Goal: Find specific page/section: Find specific page/section

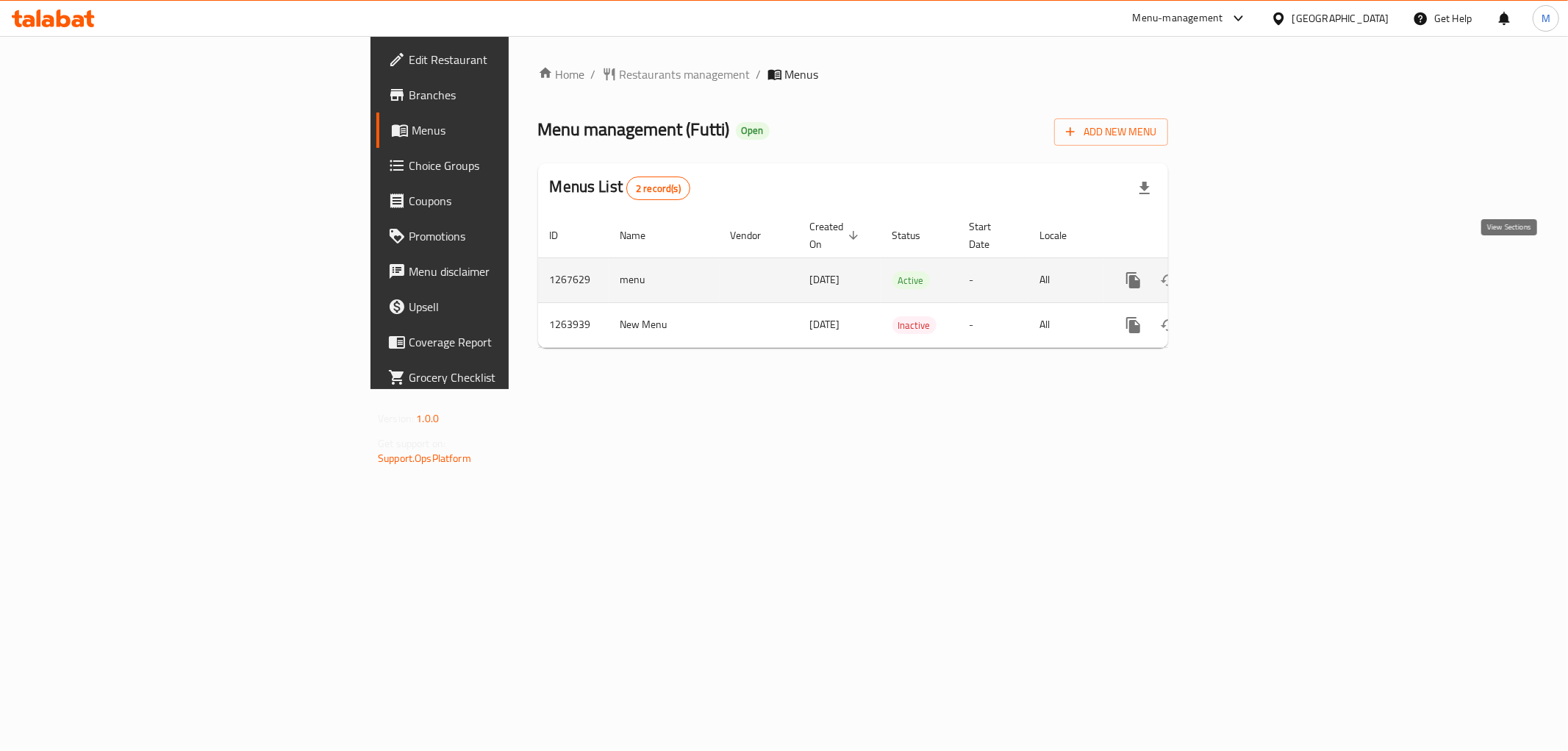
click at [1248, 272] on icon "enhanced table" at bounding box center [1239, 280] width 18 height 18
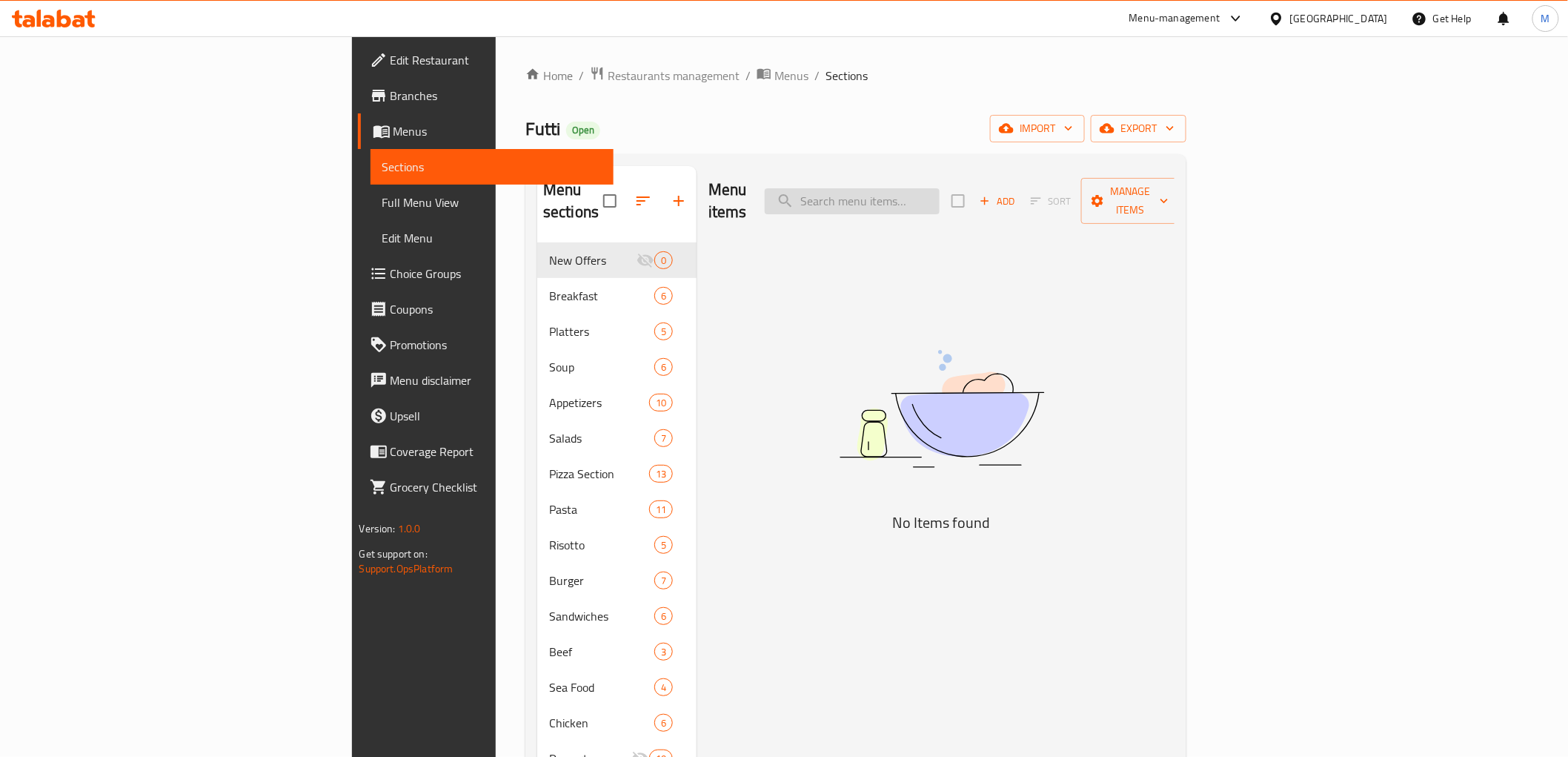
click at [939, 195] on input "search" at bounding box center [851, 201] width 175 height 26
paste input "Cordon Bleu Platter"
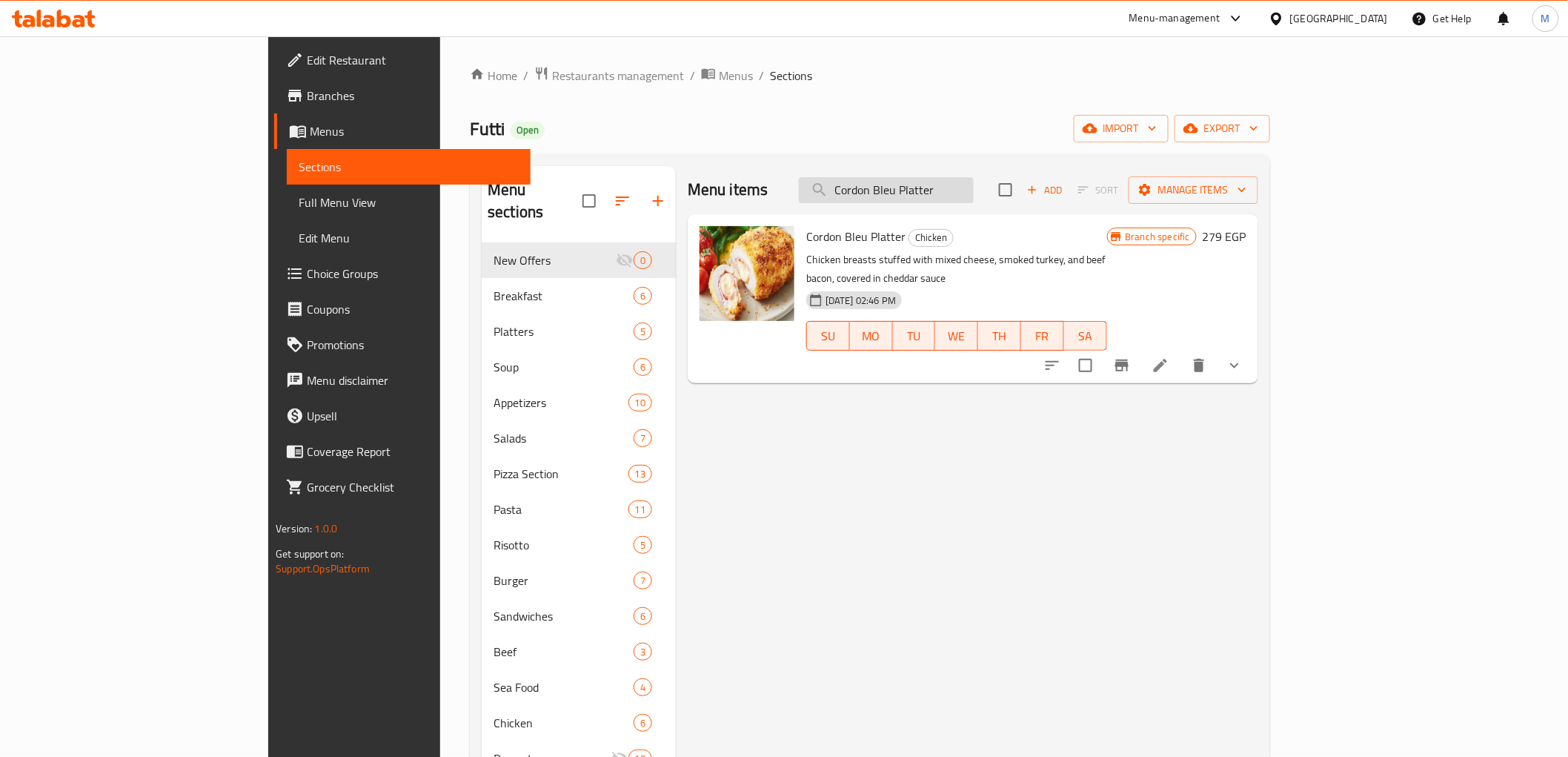
click at [973, 201] on input "Cordon Bleu Platter" at bounding box center [886, 191] width 175 height 26
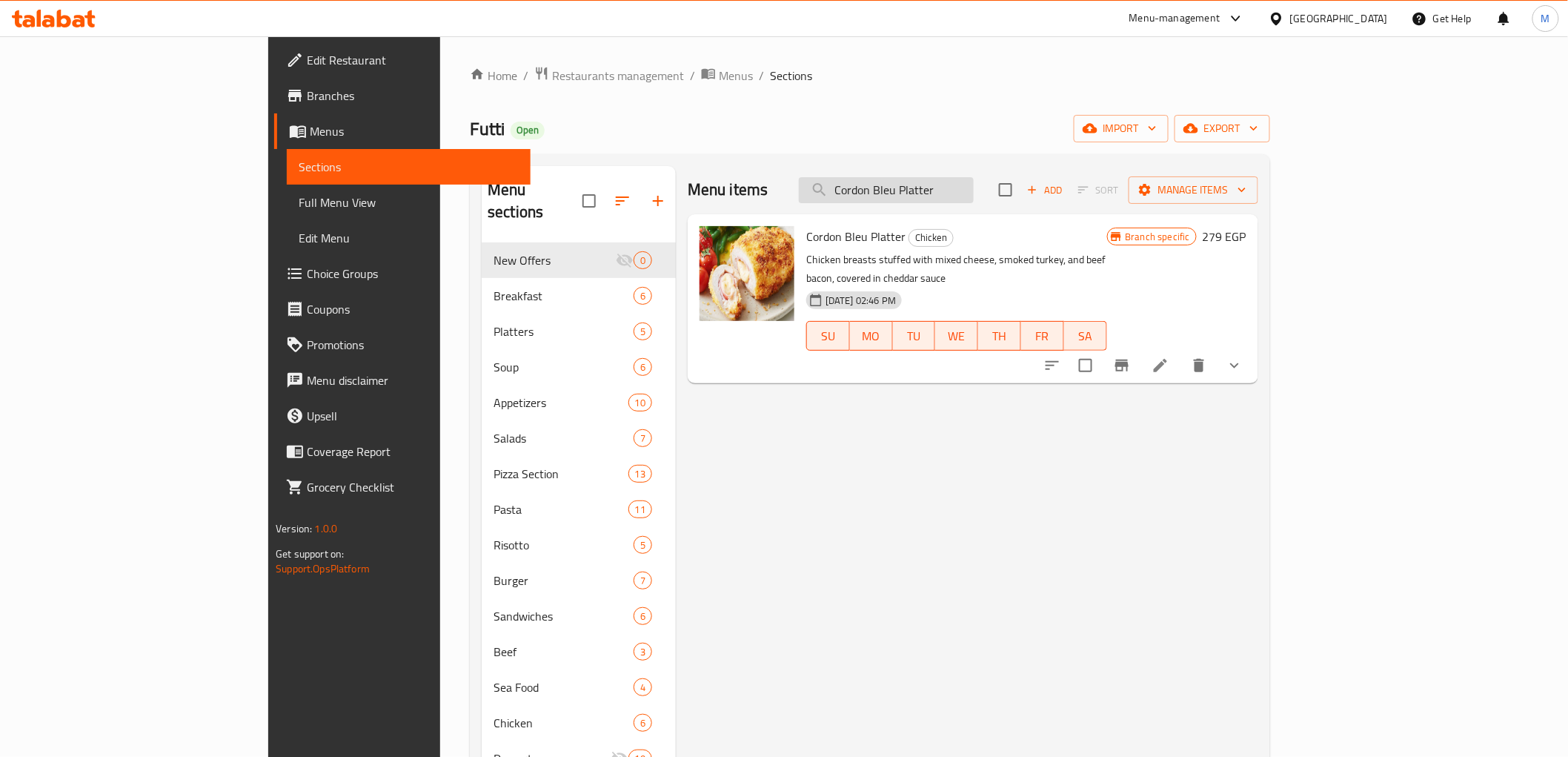
paste input "Grilled Chicken"
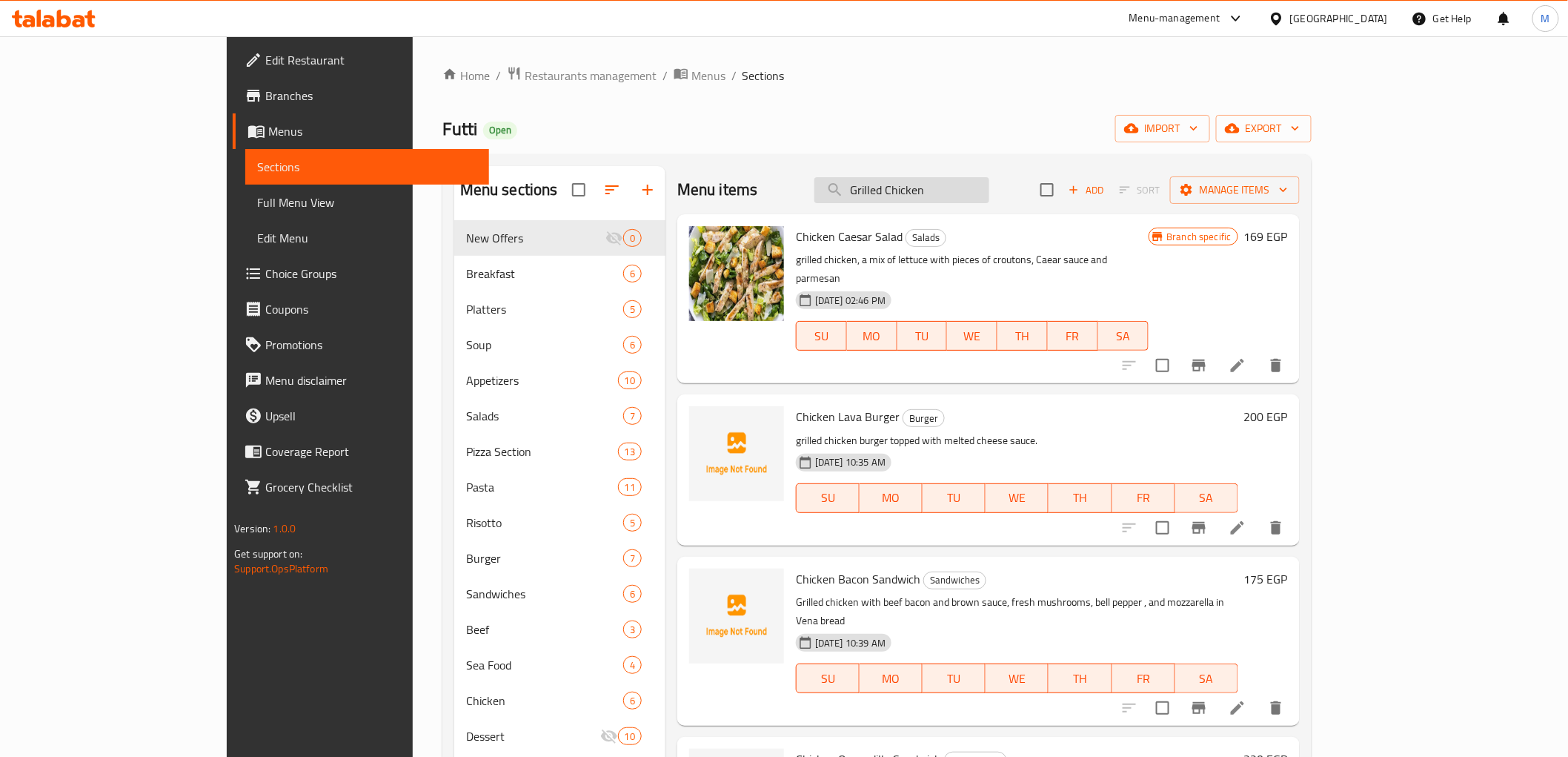
click at [990, 191] on input "Grilled Chicken" at bounding box center [902, 191] width 175 height 26
paste input "Rib Eye"
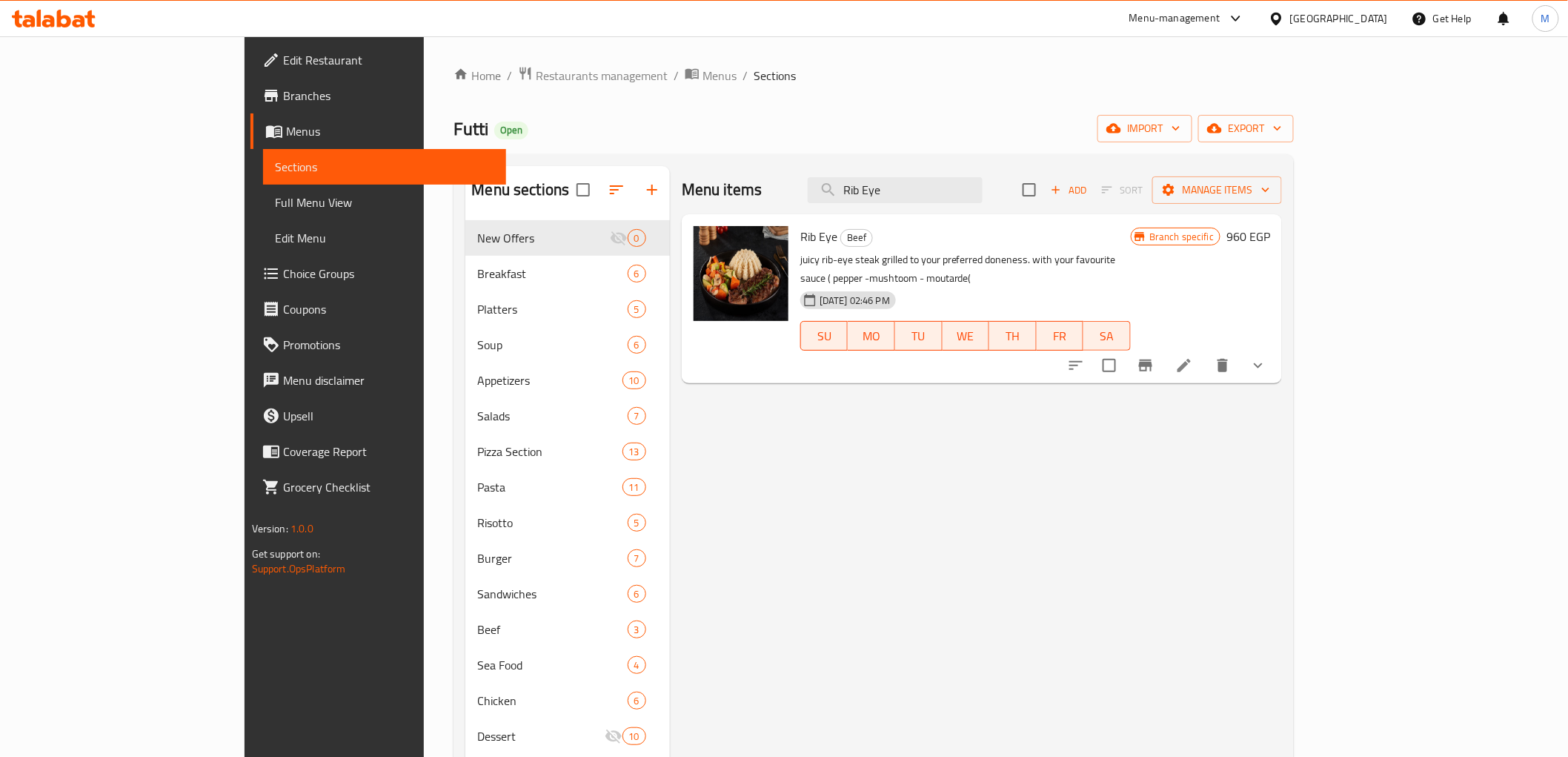
type input "Rib Eye"
click at [251, 257] on link "Choice Groups" at bounding box center [378, 273] width 255 height 35
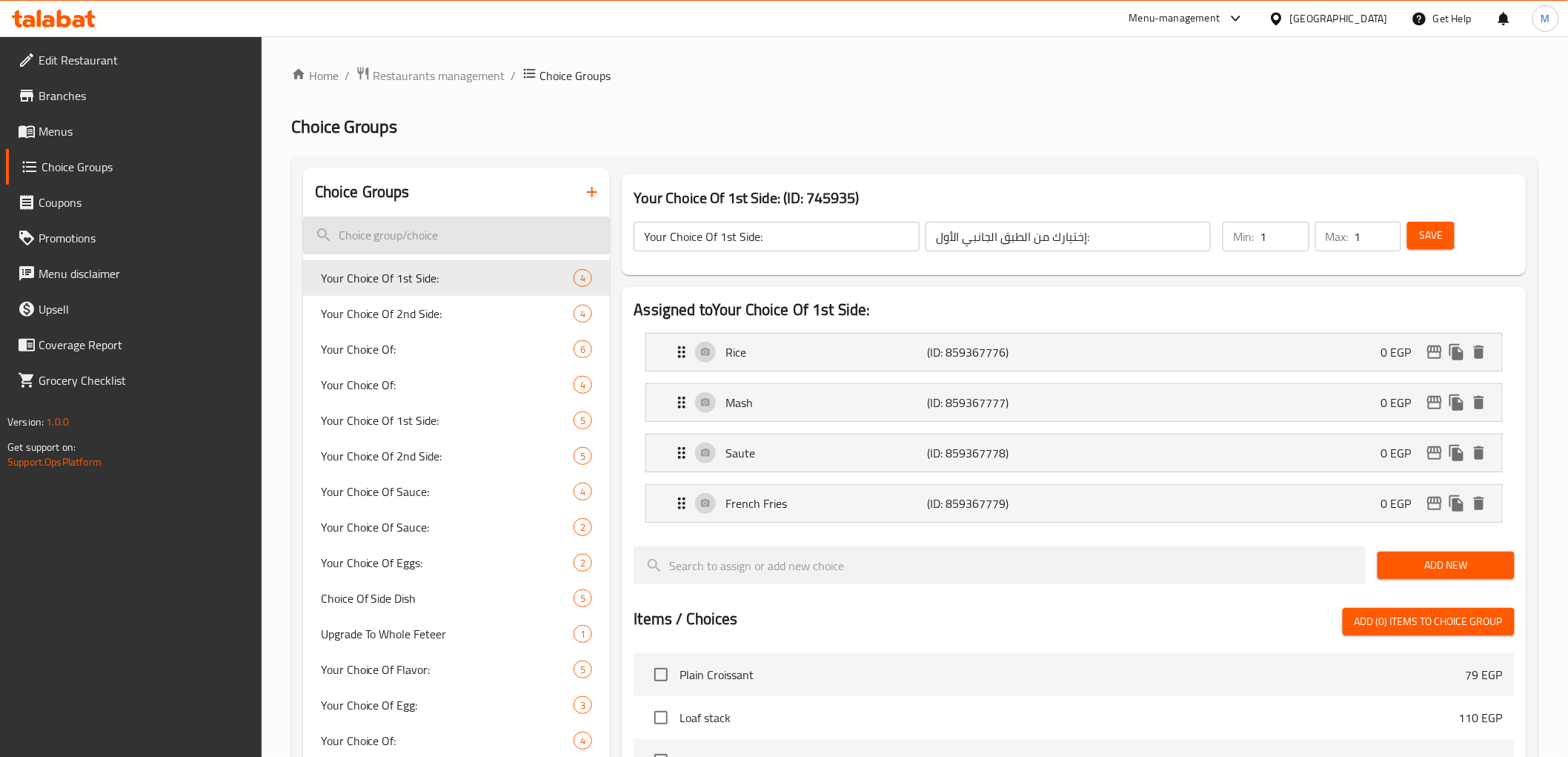
click at [480, 239] on input "search" at bounding box center [457, 235] width 308 height 38
paste input "Rib Eye"
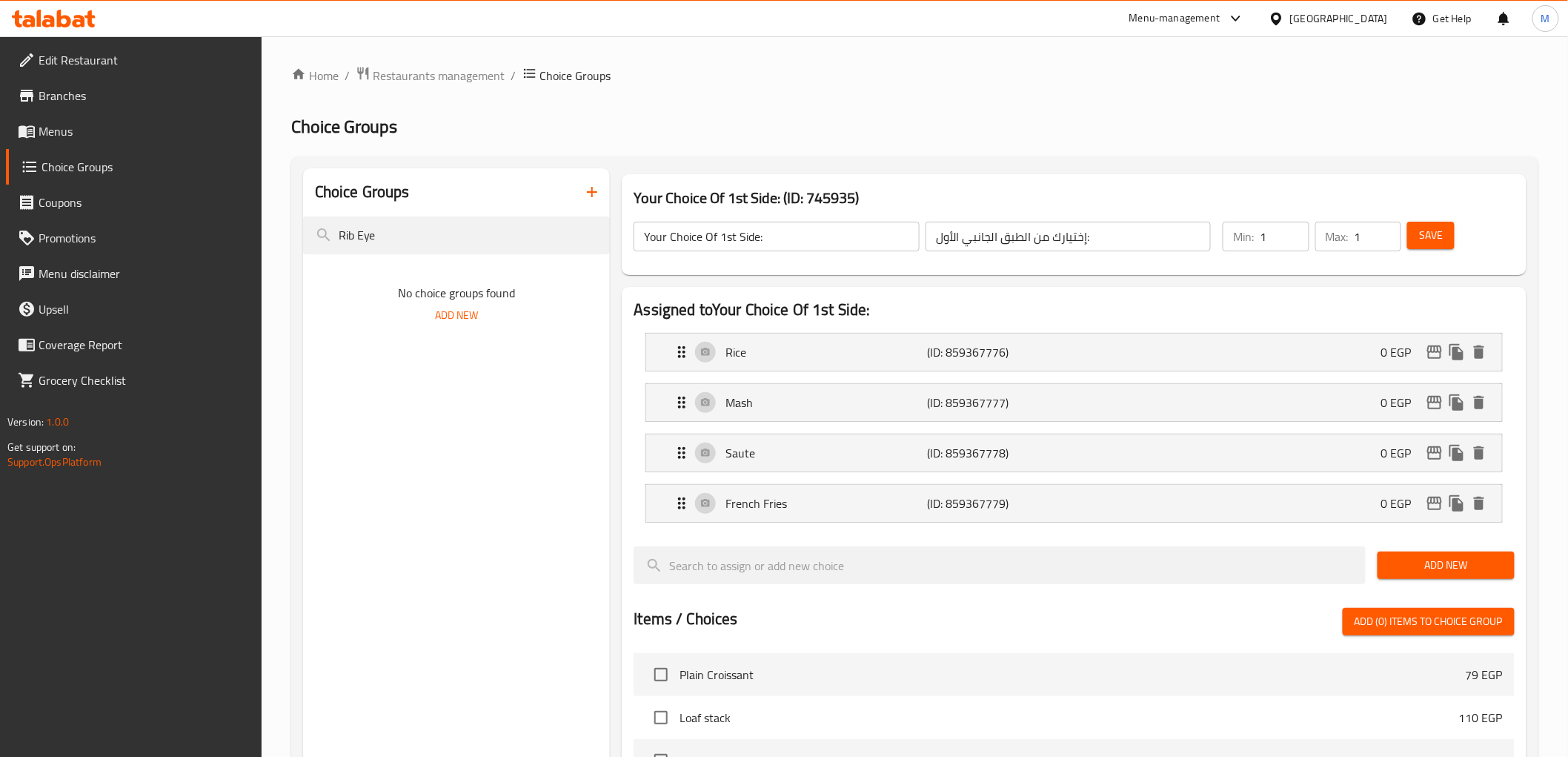
type input "Rib Eye"
click at [74, 127] on span "Menus" at bounding box center [144, 131] width 211 height 18
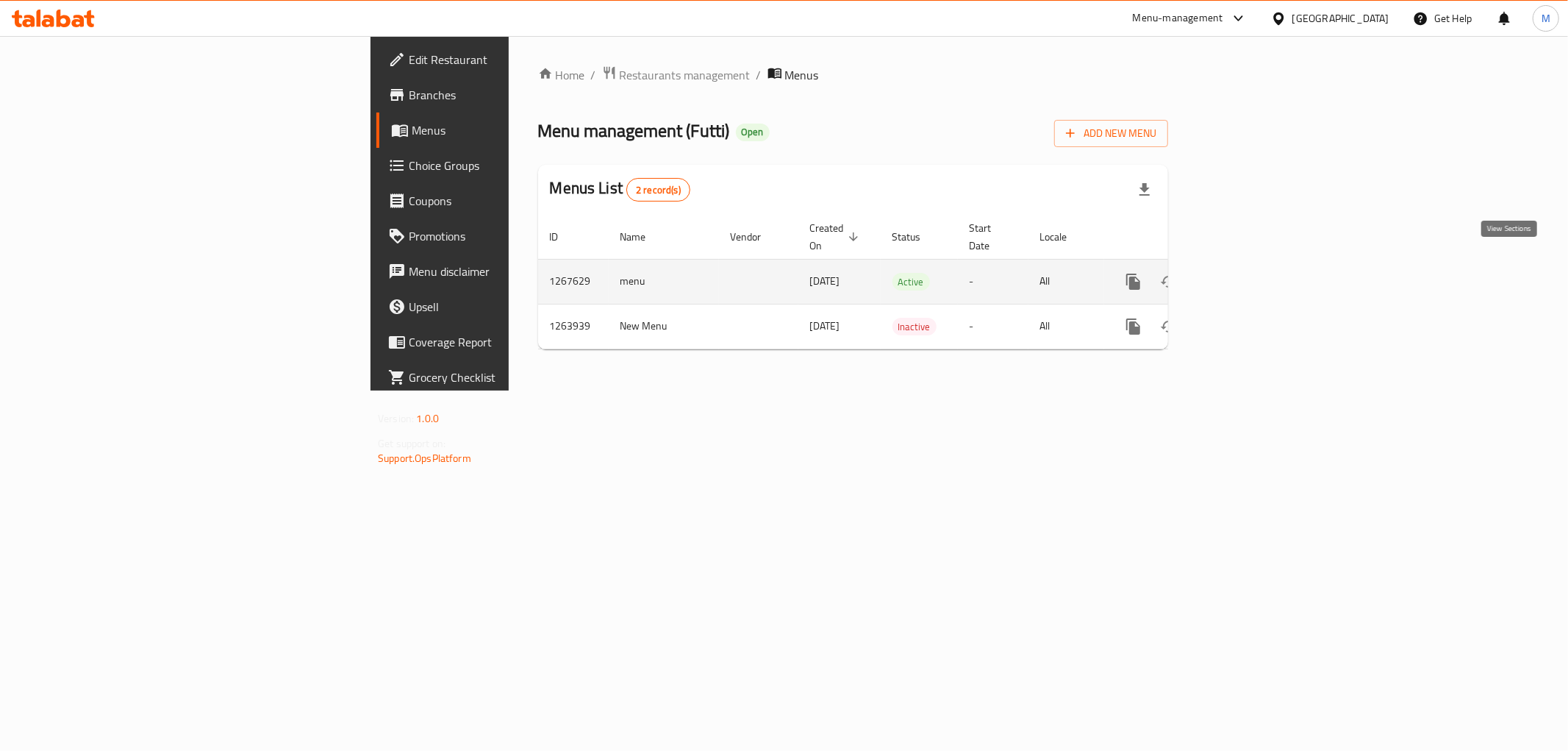
click at [1257, 264] on link "enhanced table" at bounding box center [1240, 282] width 35 height 35
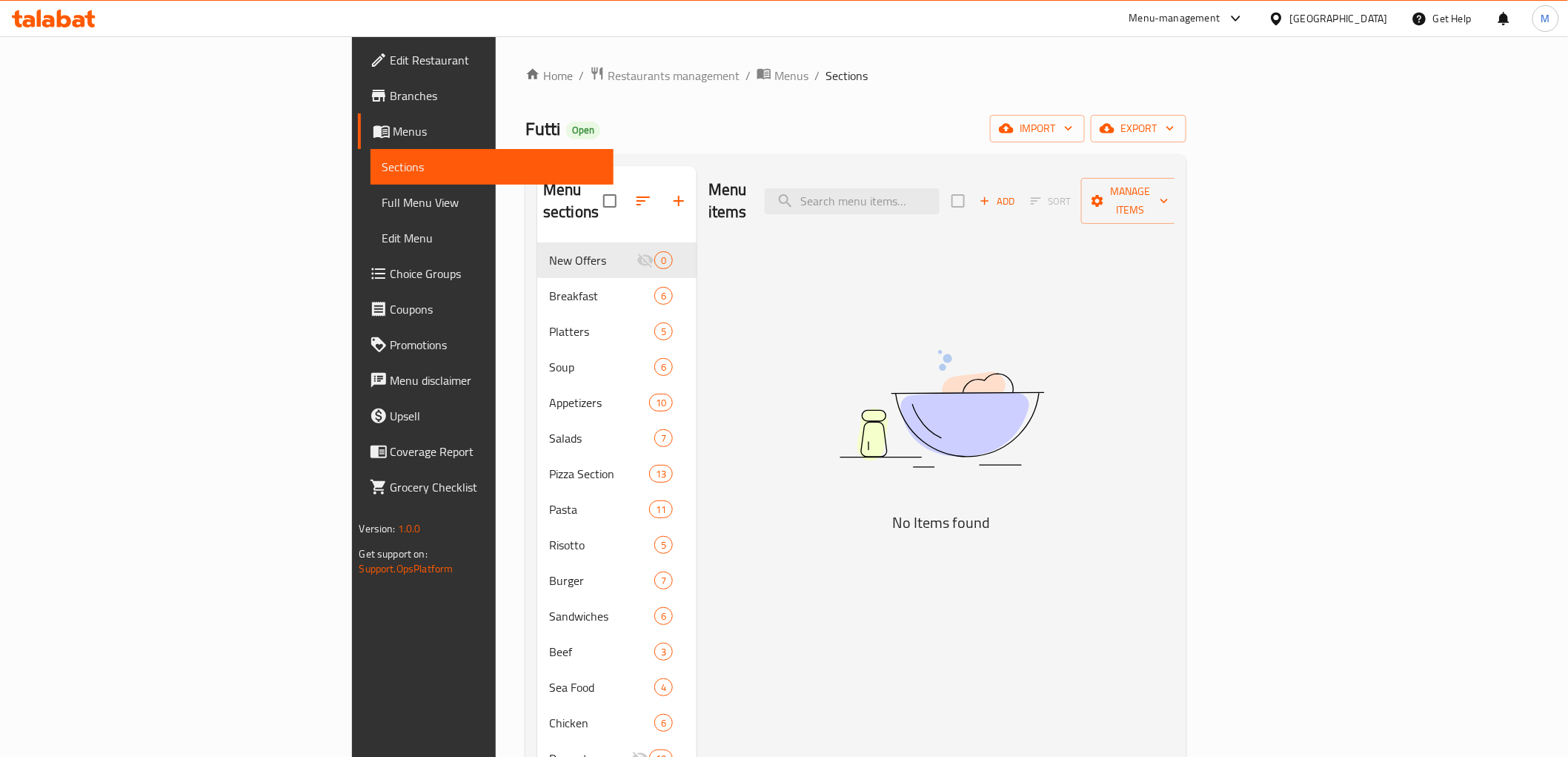
click at [1010, 175] on div "Menu items Add Sort Manage items" at bounding box center [941, 201] width 466 height 70
click at [939, 188] on input "search" at bounding box center [851, 201] width 175 height 26
paste input "Country"
type input "C"
click at [1175, 130] on span "export" at bounding box center [1138, 129] width 72 height 19
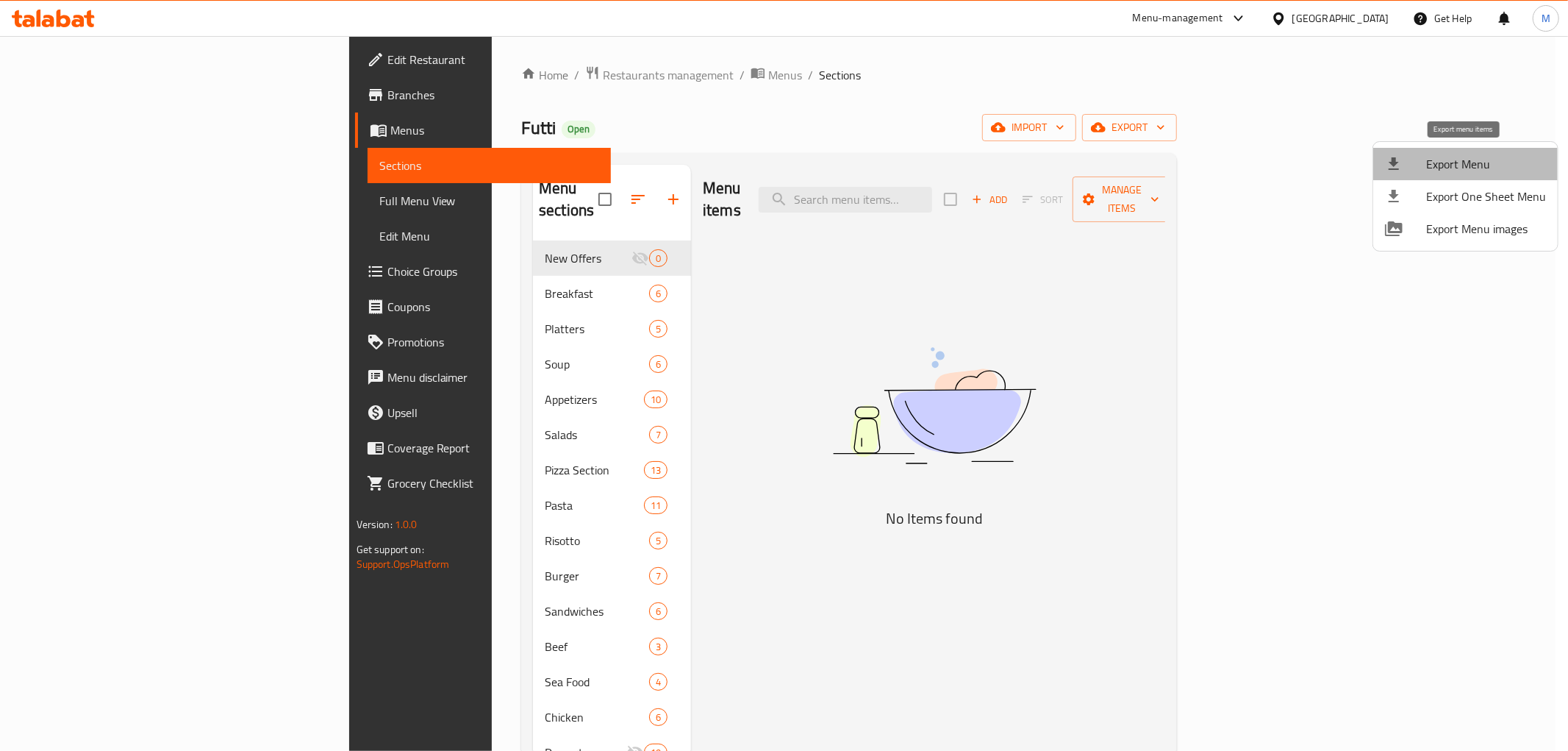
click at [1478, 169] on span "Export Menu" at bounding box center [1486, 164] width 120 height 18
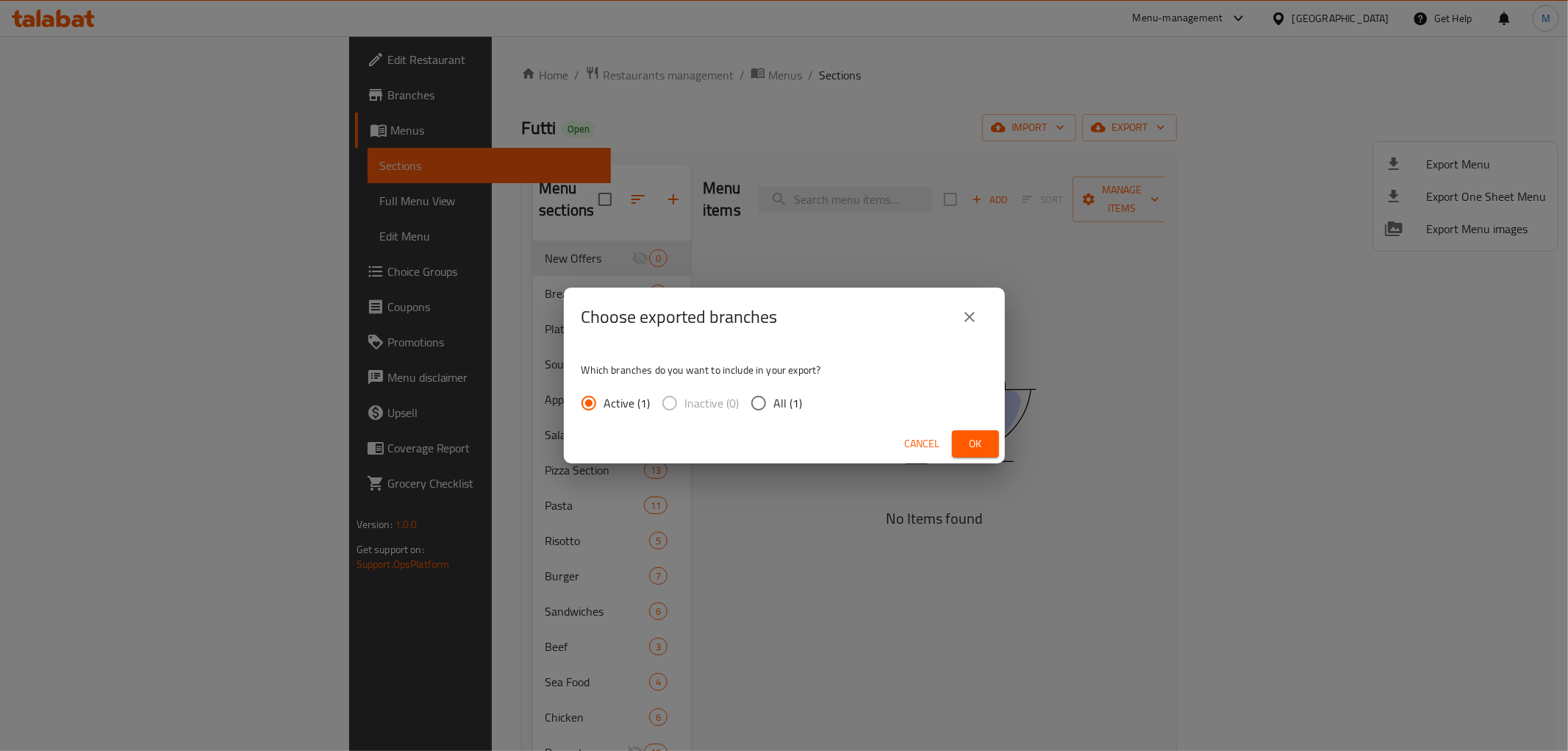
click at [982, 459] on div "Cancel Ok" at bounding box center [784, 443] width 441 height 39
click at [976, 440] on span "Ok" at bounding box center [976, 444] width 24 height 18
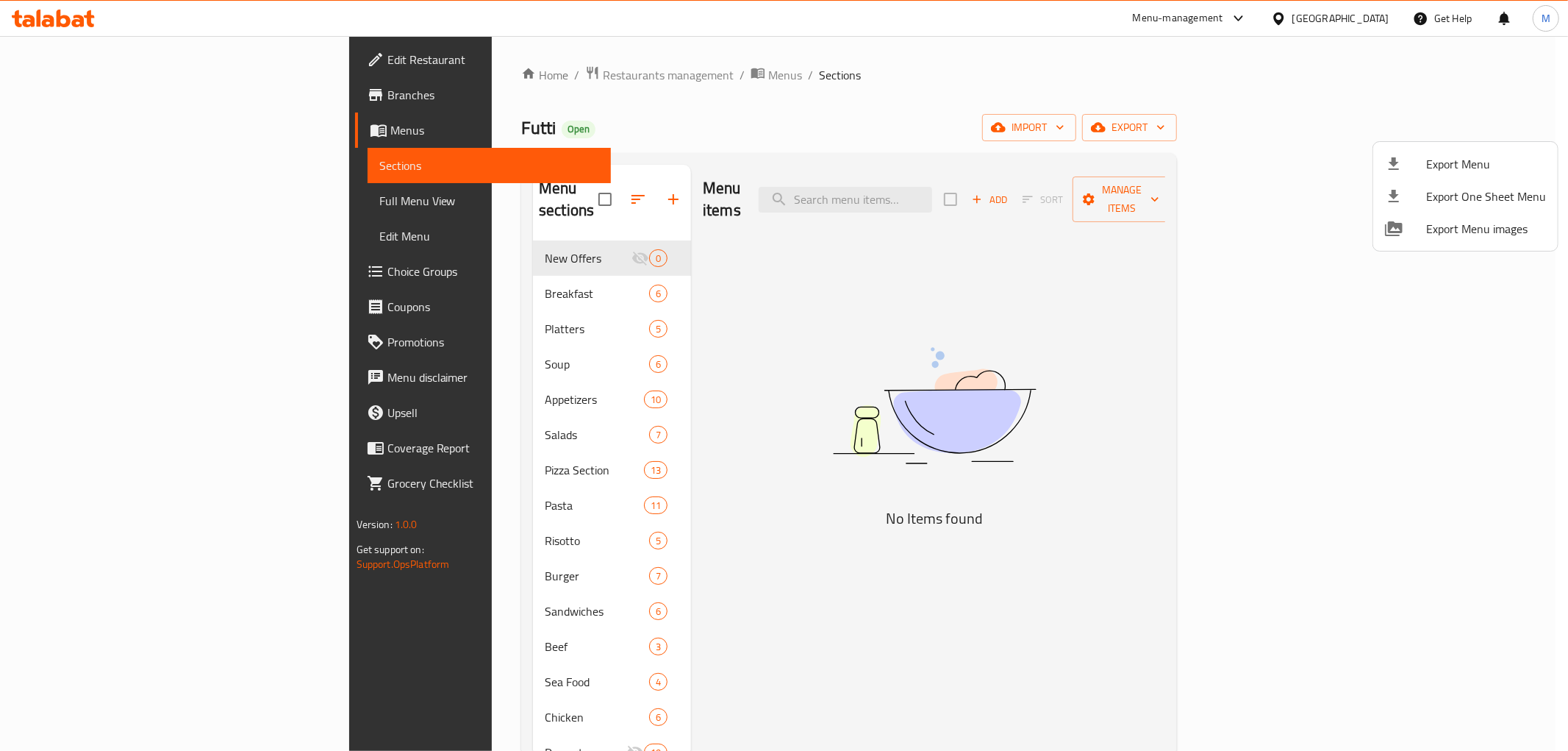
click at [85, 199] on div at bounding box center [784, 375] width 1568 height 751
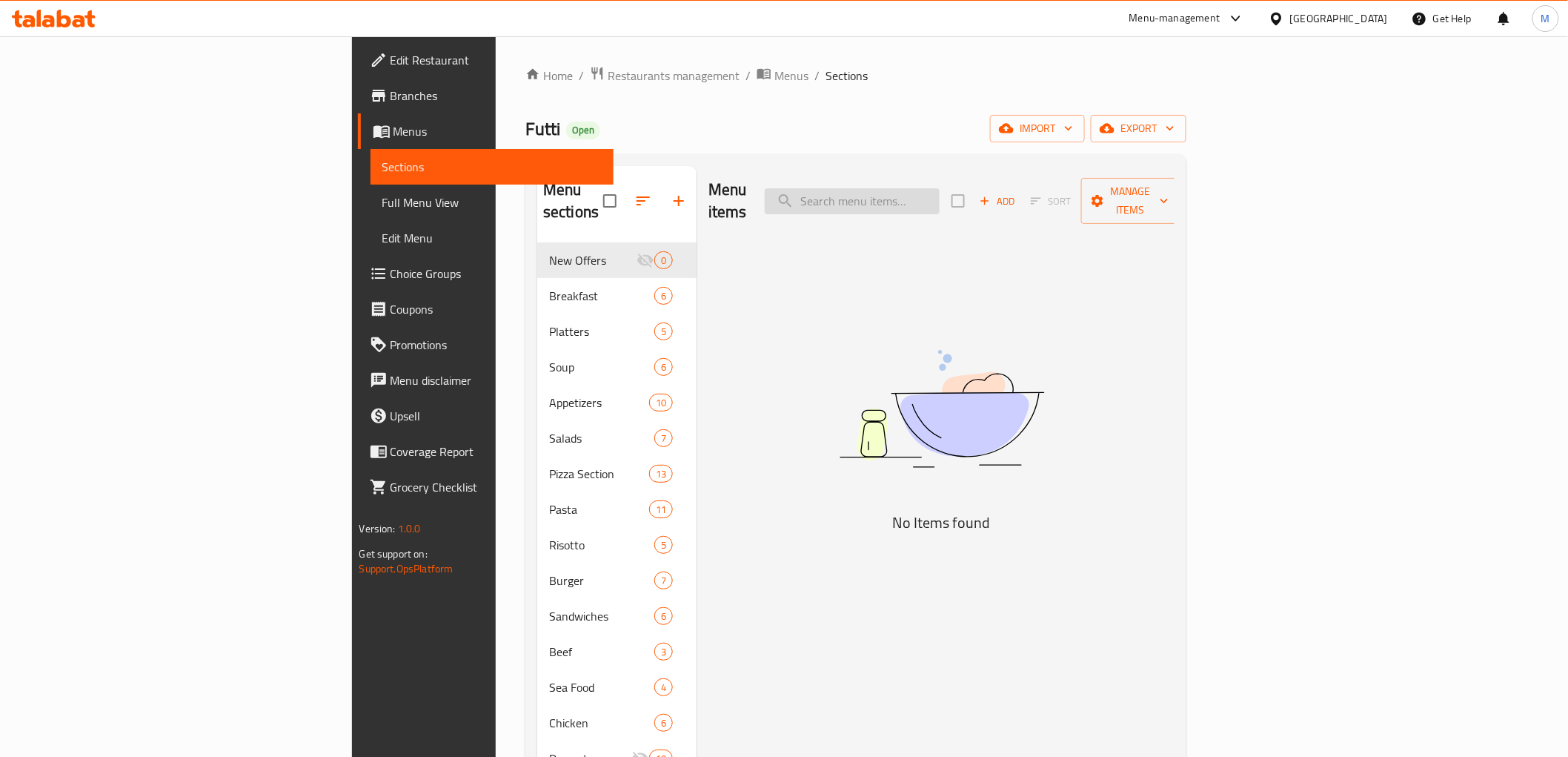
click at [939, 198] on input "search" at bounding box center [851, 201] width 175 height 26
type input "Country"
click at [939, 188] on input "search" at bounding box center [851, 201] width 175 height 26
paste input "Grilled Chicken"
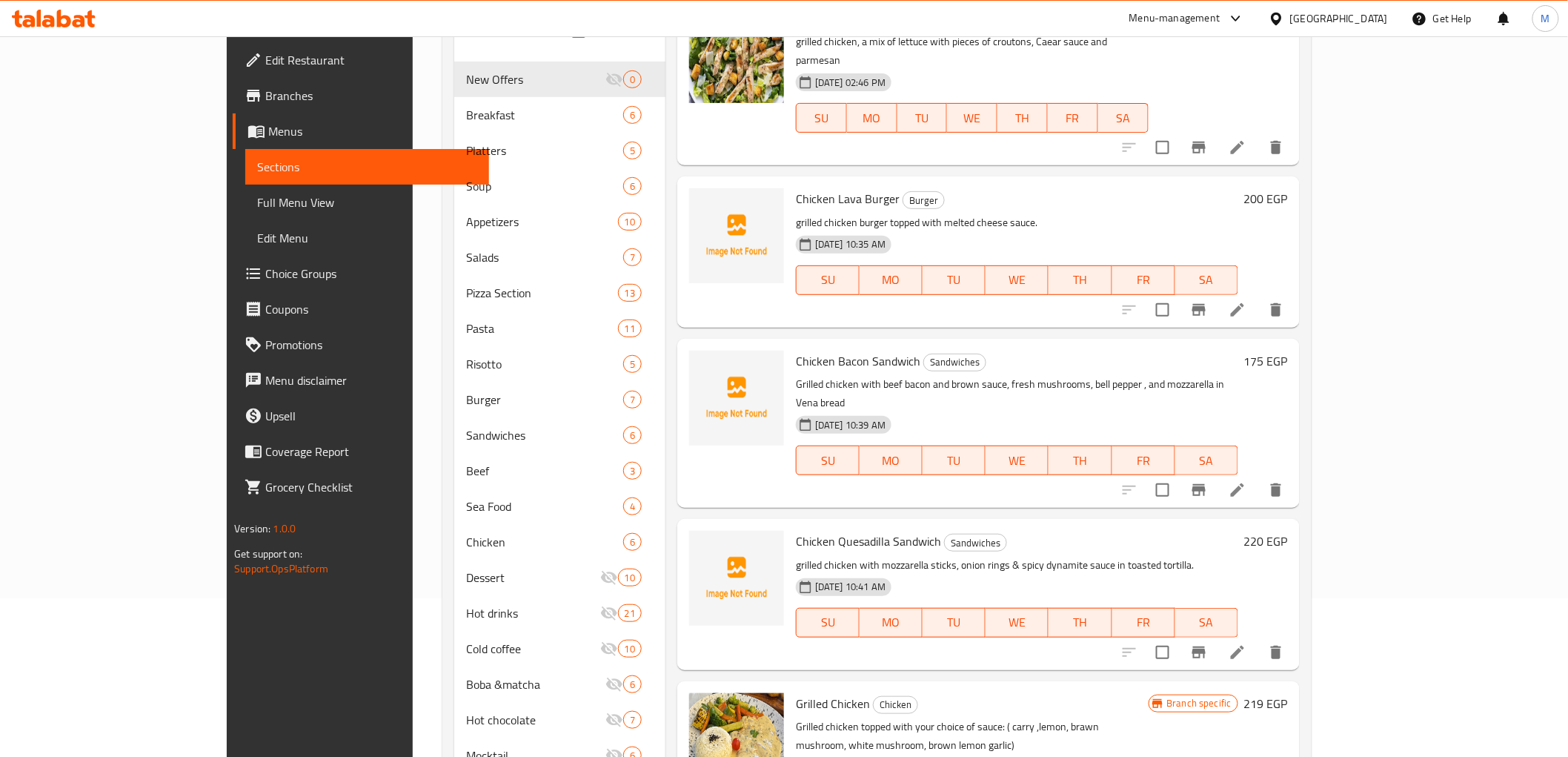
scroll to position [399, 0]
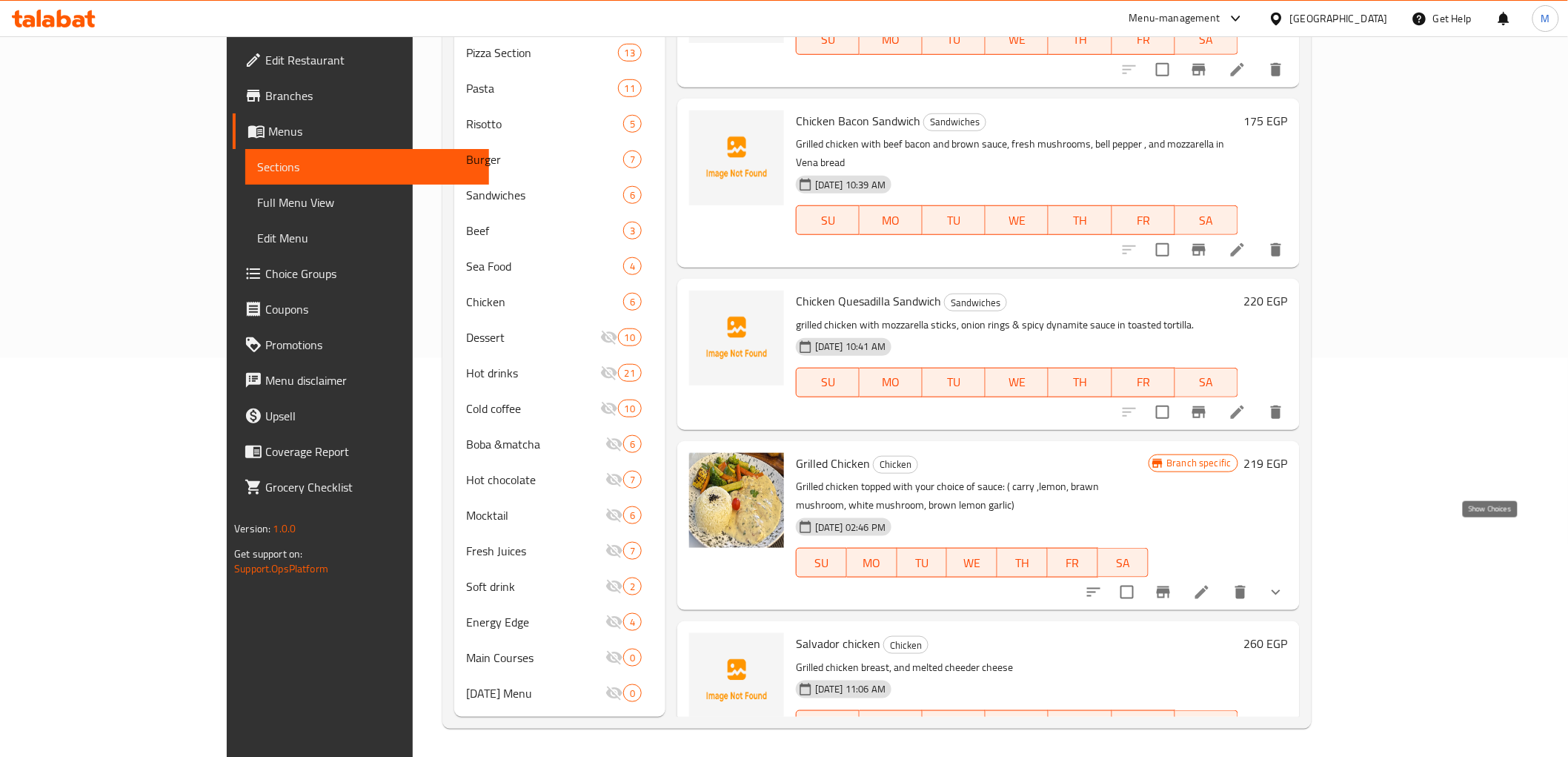
type input "Grilled Chicken"
click at [1285, 583] on icon "show more" at bounding box center [1276, 592] width 18 height 18
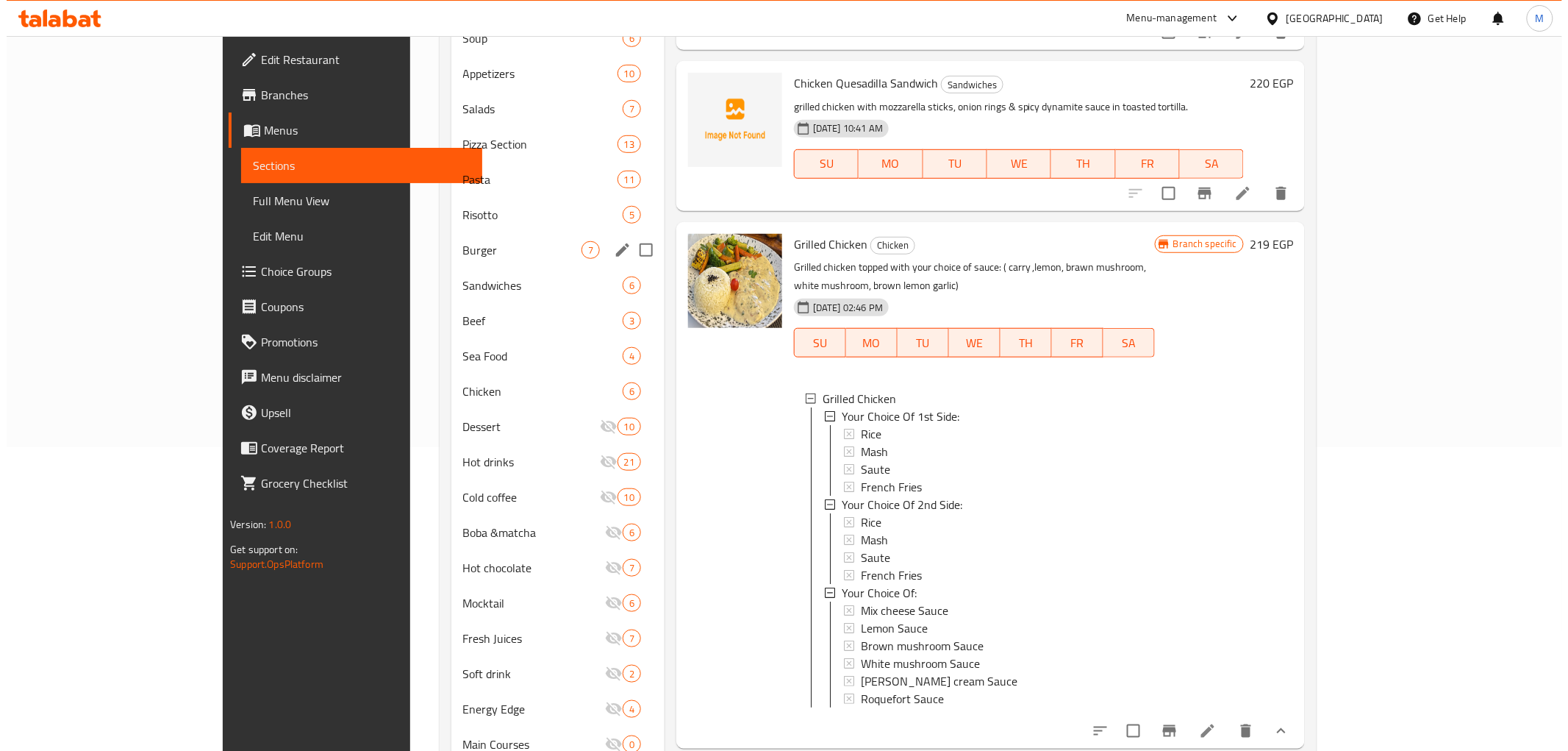
scroll to position [0, 0]
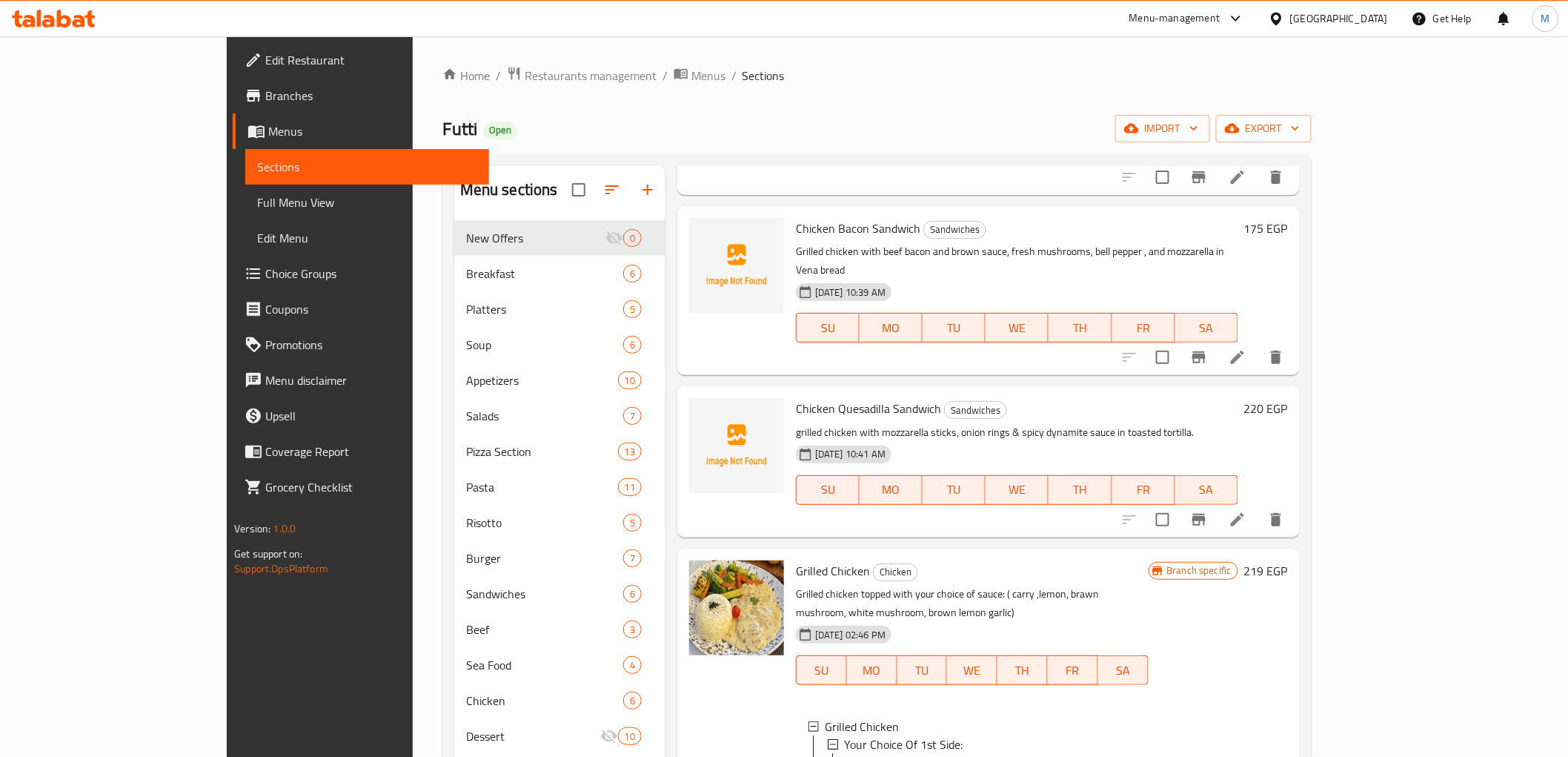
click at [1369, 29] on div "[GEOGRAPHIC_DATA]" at bounding box center [1327, 19] width 143 height 35
drag, startPoint x: 1368, startPoint y: 17, endPoint x: 1360, endPoint y: 26, distance: 12.0
click at [1368, 16] on div "[GEOGRAPHIC_DATA]" at bounding box center [1339, 18] width 98 height 16
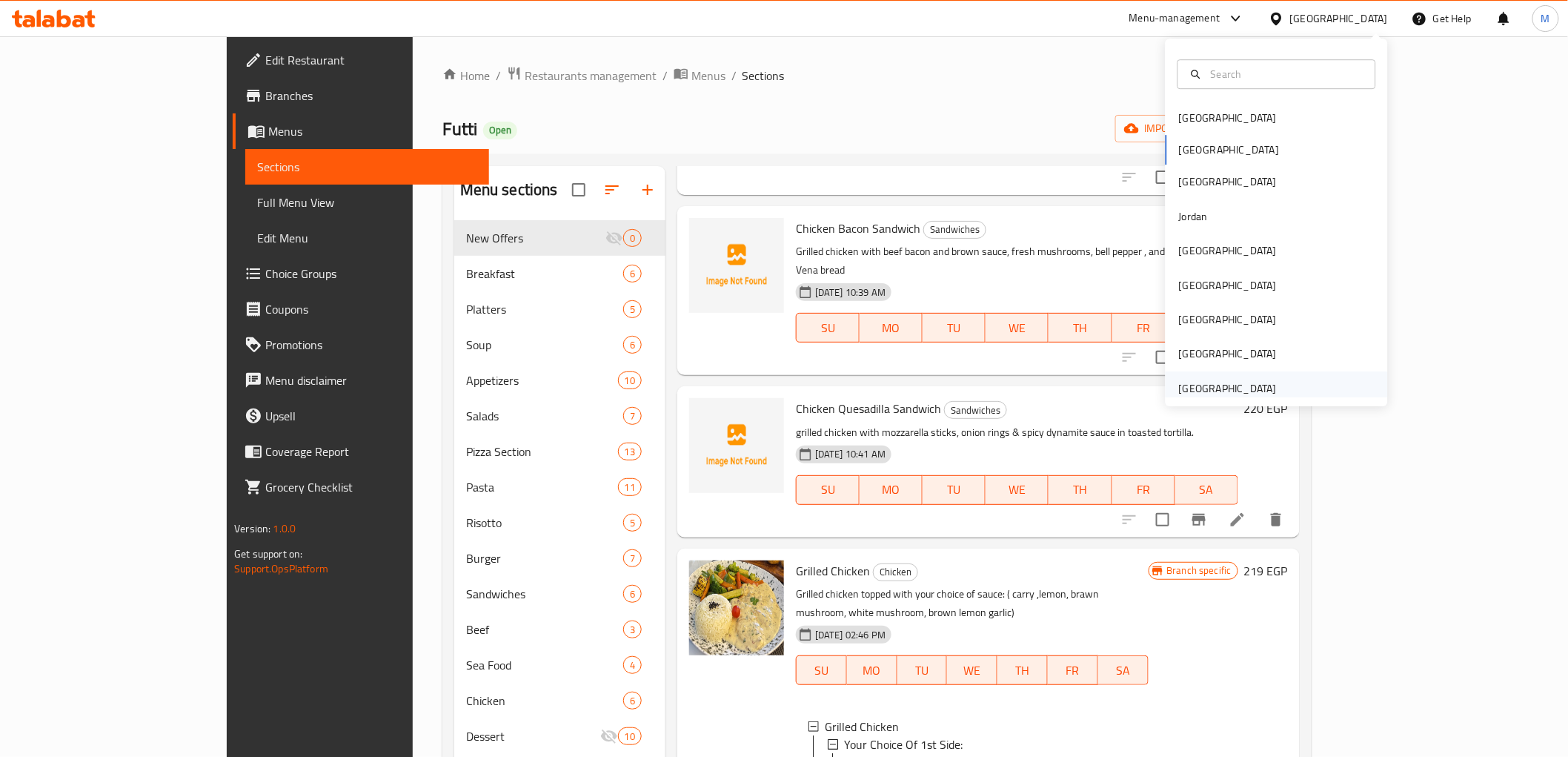
click at [1261, 393] on div "[GEOGRAPHIC_DATA]" at bounding box center [1228, 388] width 98 height 16
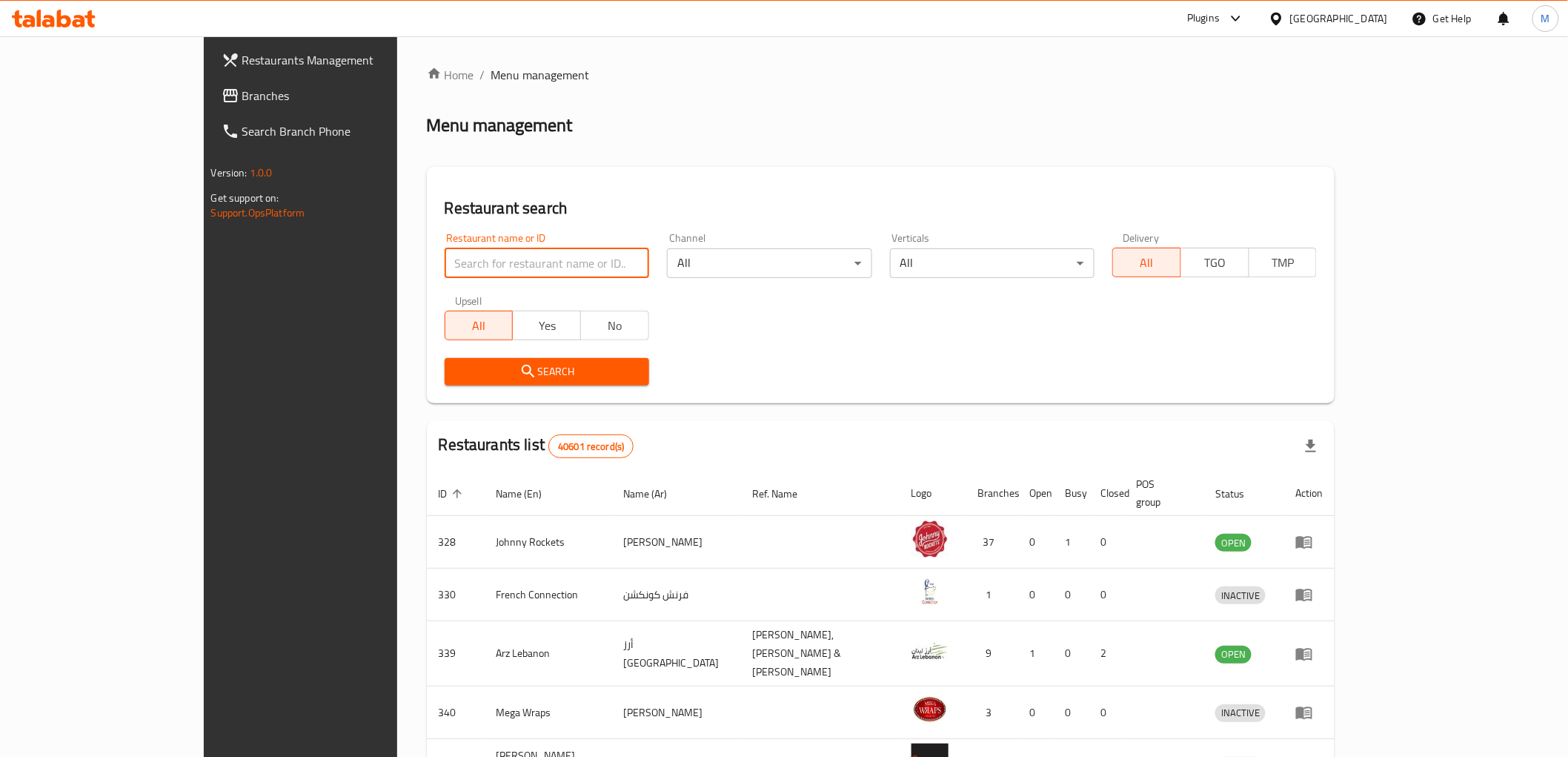
click at [444, 262] on input "search" at bounding box center [546, 263] width 204 height 29
paste input "682570"
type input "682570"
click button "Search" at bounding box center [546, 372] width 204 height 28
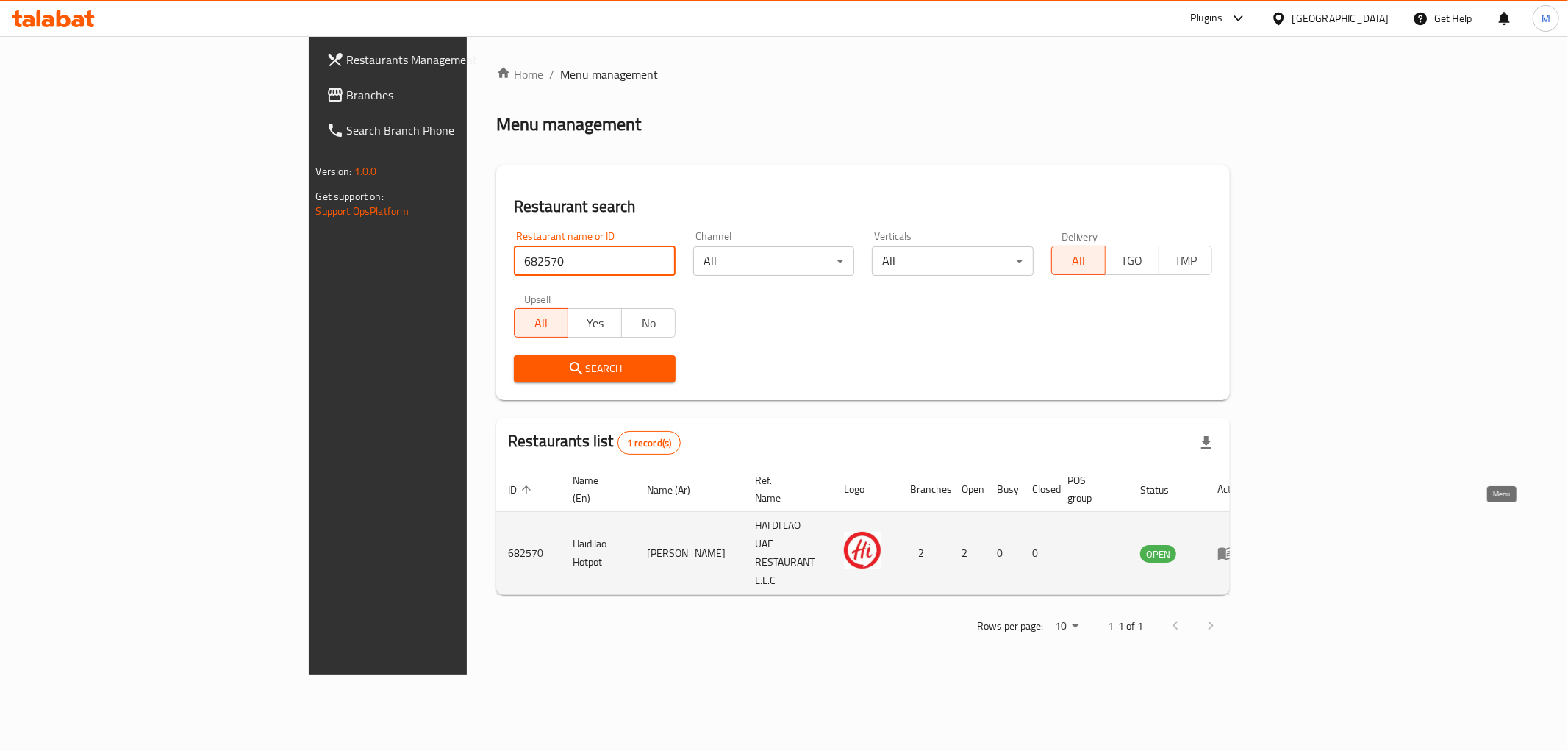
click at [1245, 544] on link "enhanced table" at bounding box center [1231, 553] width 28 height 18
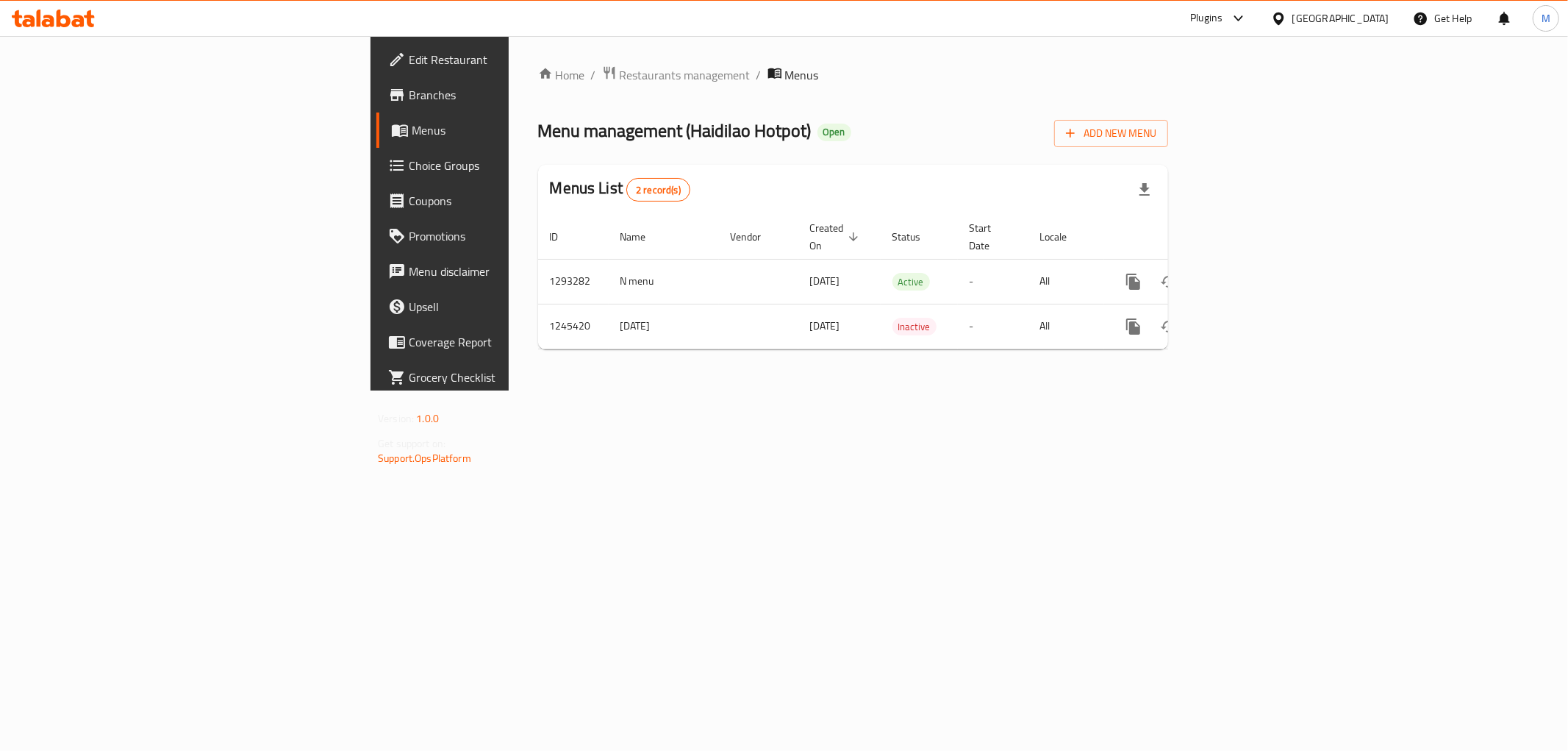
click at [409, 103] on span "Branches" at bounding box center [514, 94] width 212 height 18
